Goal: Task Accomplishment & Management: Manage account settings

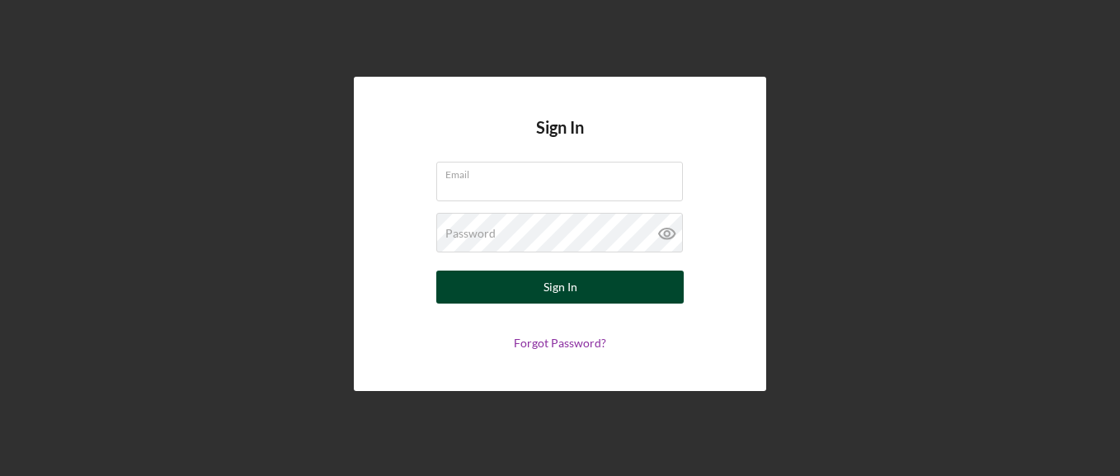
type input "[EMAIL_ADDRESS][DOMAIN_NAME]"
click at [561, 285] on div "Sign In" at bounding box center [560, 286] width 34 height 33
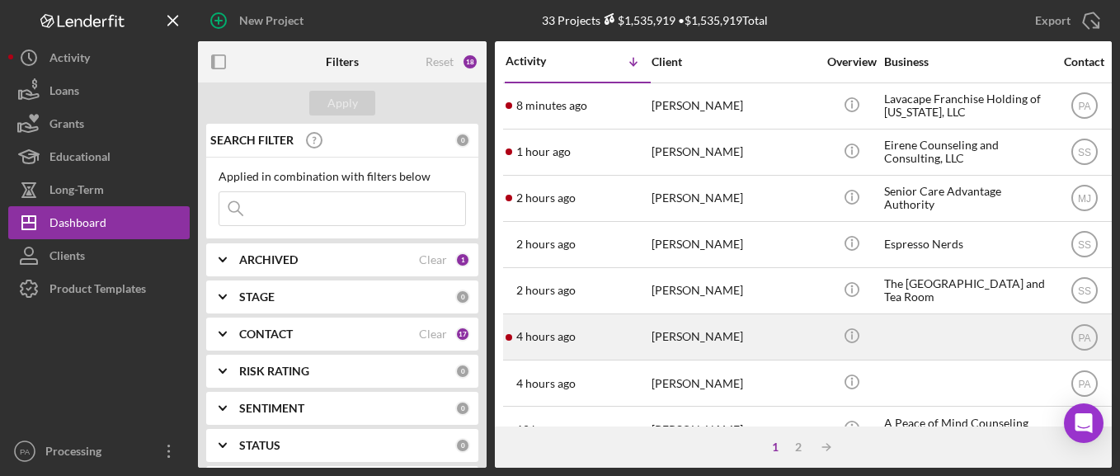
click at [656, 324] on div "[PERSON_NAME]" at bounding box center [733, 337] width 165 height 44
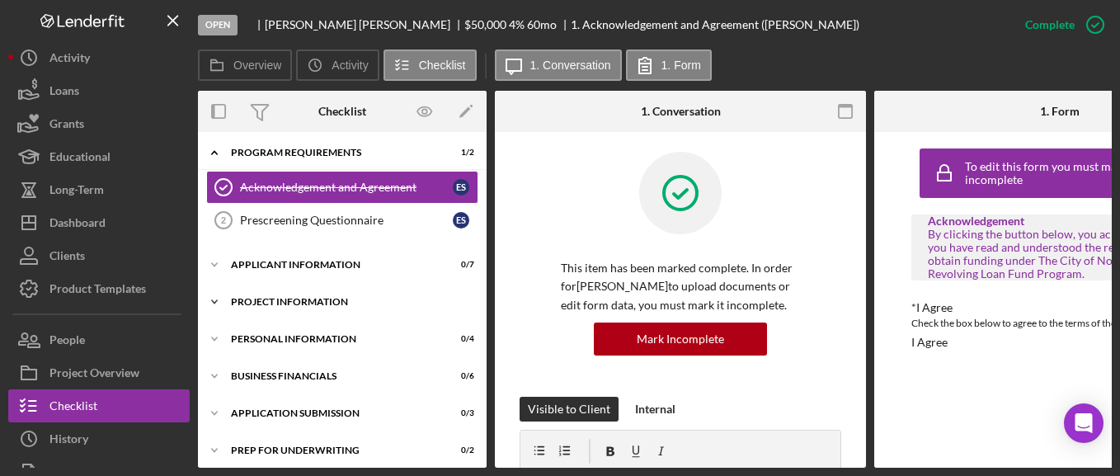
scroll to position [7, 0]
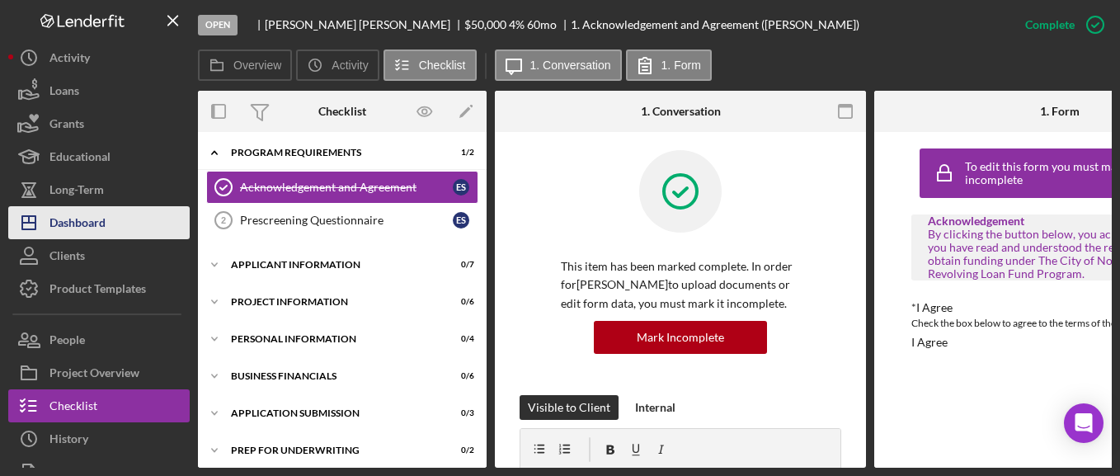
click at [84, 210] on div "Dashboard" at bounding box center [77, 224] width 56 height 37
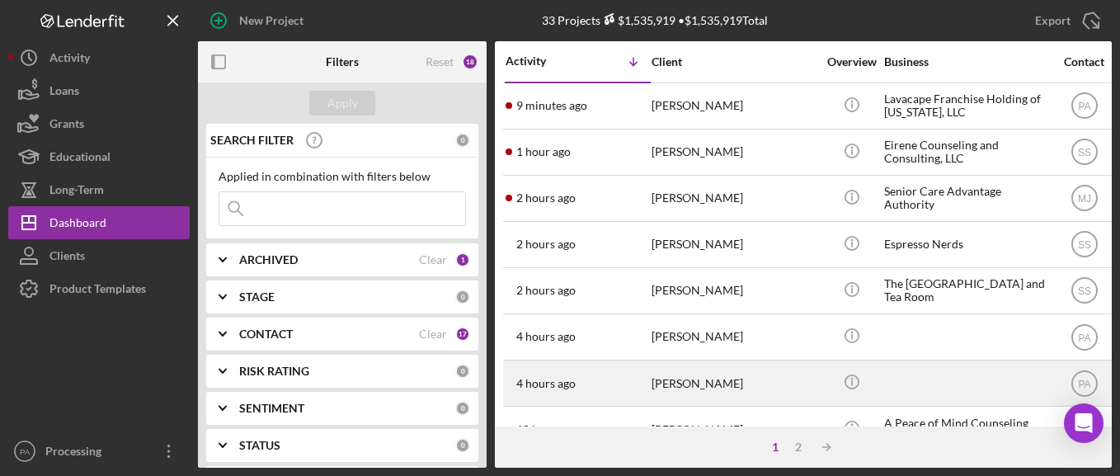
click at [699, 378] on div "[PERSON_NAME]" at bounding box center [733, 383] width 165 height 44
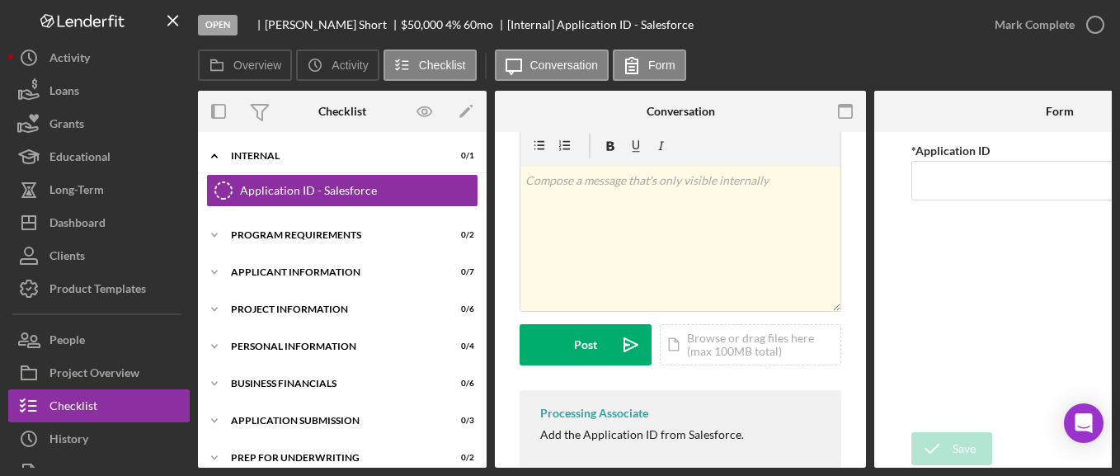
scroll to position [91, 0]
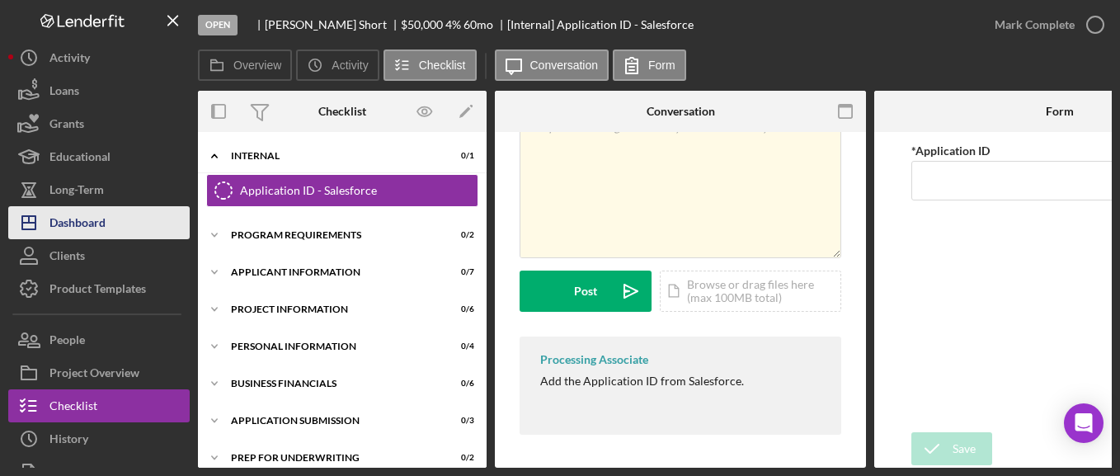
click at [105, 219] on div "Dashboard" at bounding box center [77, 224] width 56 height 37
